Goal: Information Seeking & Learning: Learn about a topic

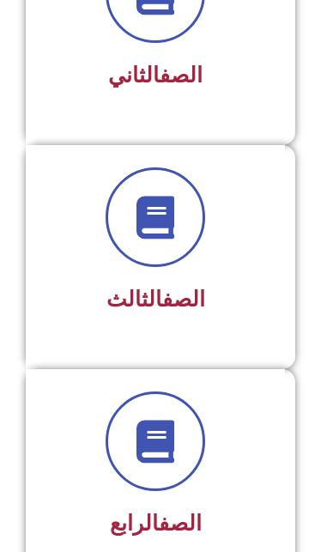
scroll to position [542, 0]
click at [159, 512] on link "الصف" at bounding box center [180, 522] width 43 height 25
click at [173, 487] on span at bounding box center [154, 440] width 99 height 99
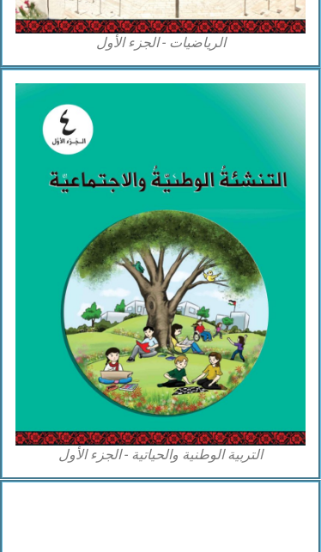
scroll to position [1451, 0]
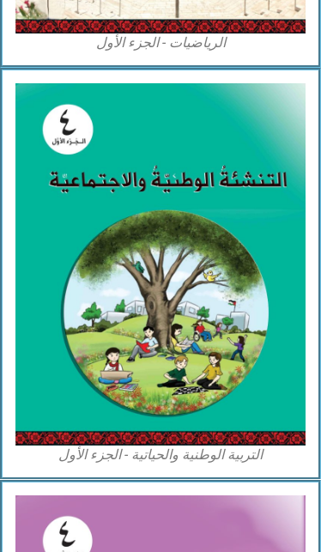
click at [214, 336] on img at bounding box center [160, 264] width 290 height 362
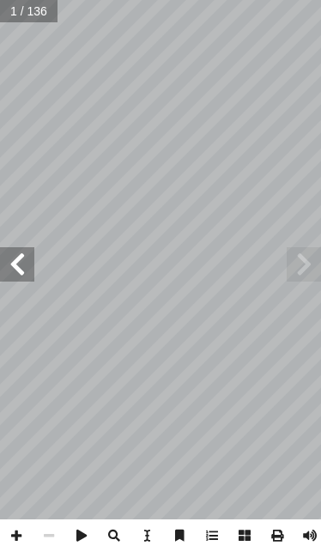
click at [24, 262] on span at bounding box center [17, 264] width 34 height 34
click at [27, 259] on span at bounding box center [17, 264] width 34 height 34
click at [21, 262] on span at bounding box center [17, 264] width 34 height 34
click at [23, 266] on span at bounding box center [17, 264] width 34 height 34
click at [17, 262] on span at bounding box center [17, 264] width 34 height 34
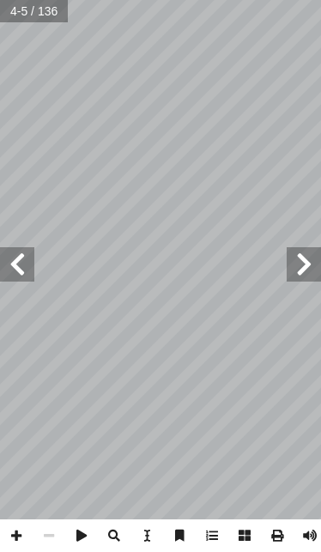
click at [16, 264] on span at bounding box center [17, 264] width 34 height 34
click at [10, 250] on span at bounding box center [17, 264] width 34 height 34
click at [11, 254] on span at bounding box center [17, 264] width 34 height 34
click at [14, 253] on span at bounding box center [17, 264] width 34 height 34
click at [9, 257] on span at bounding box center [17, 264] width 34 height 34
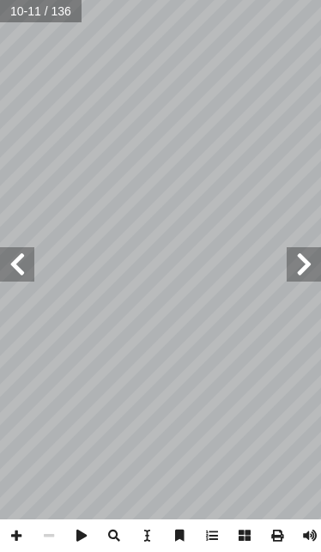
click at [11, 249] on span at bounding box center [17, 264] width 34 height 34
click at [12, 260] on span at bounding box center [17, 264] width 34 height 34
click at [11, 263] on span at bounding box center [17, 264] width 34 height 34
click at [15, 260] on span at bounding box center [17, 264] width 34 height 34
